Goal: Obtain resource: Download file/media

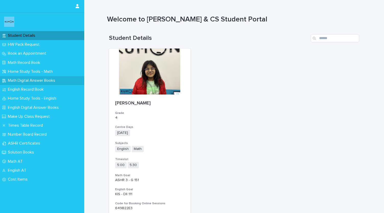
click at [28, 82] on p "Math Digital Answer Books" at bounding box center [32, 80] width 53 height 5
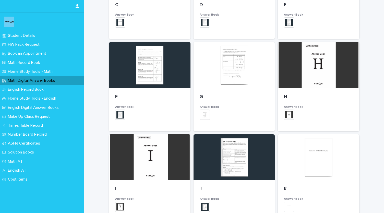
scroll to position [218, 0]
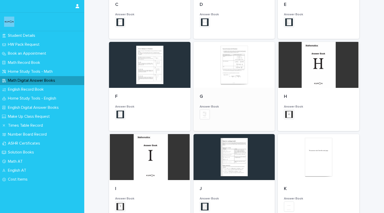
click at [241, 89] on div "G Answer Book + 0 This file cannot be opened Download File" at bounding box center [234, 109] width 81 height 43
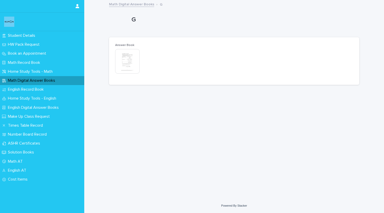
click at [135, 62] on img at bounding box center [127, 61] width 25 height 25
